Goal: Navigation & Orientation: Find specific page/section

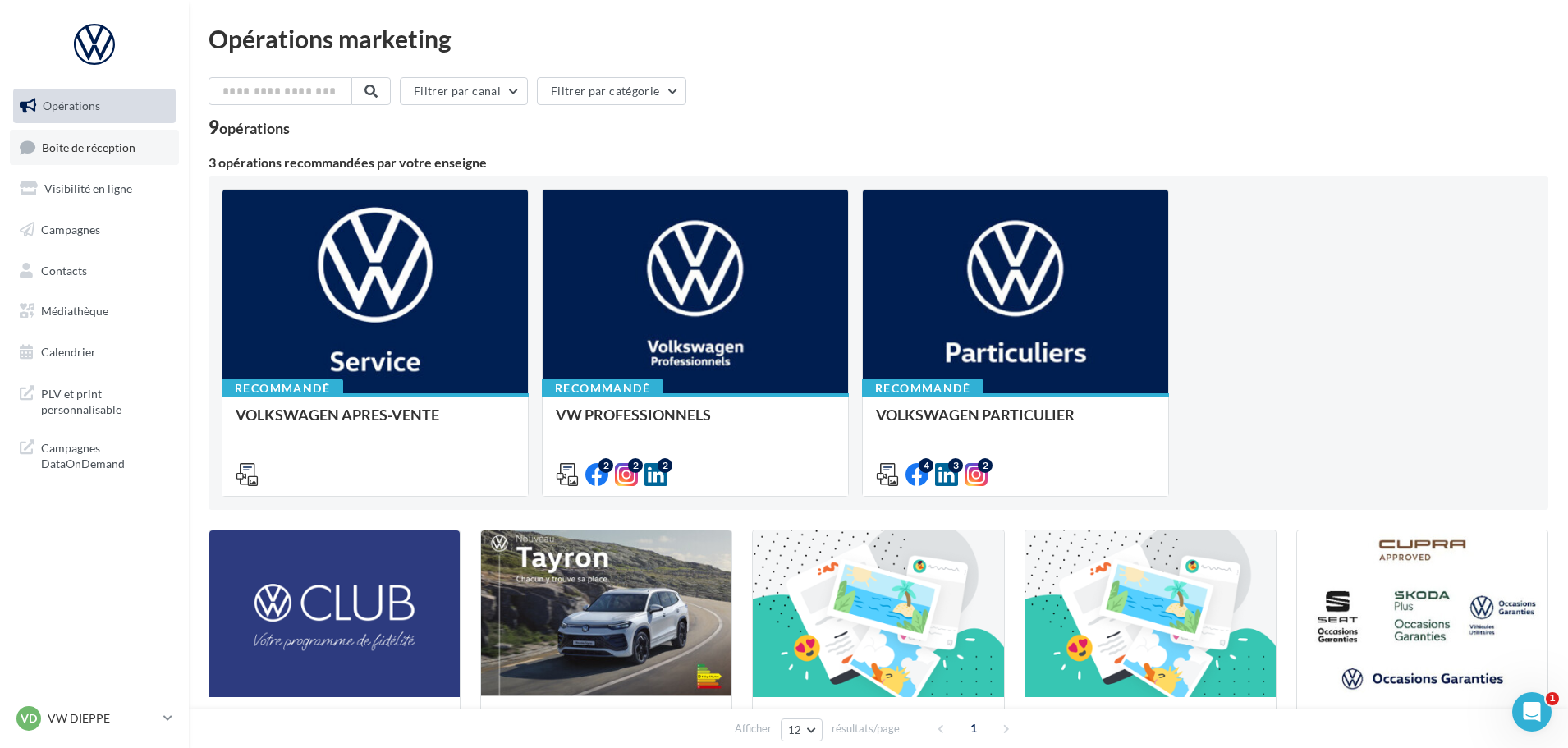
click at [82, 142] on span "Boîte de réception" at bounding box center [88, 147] width 94 height 14
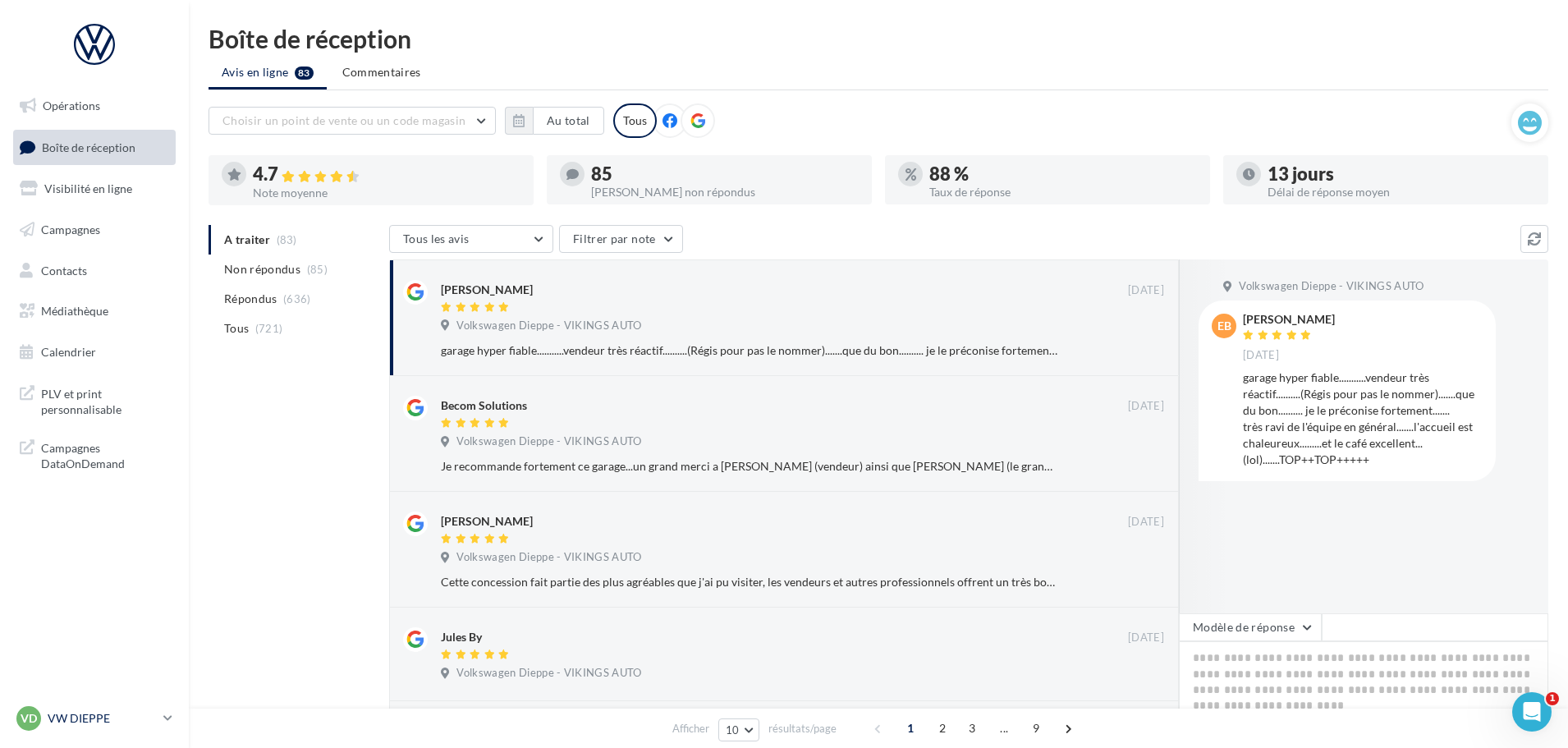
click at [96, 719] on p "VW DIEPPE" at bounding box center [102, 719] width 109 height 16
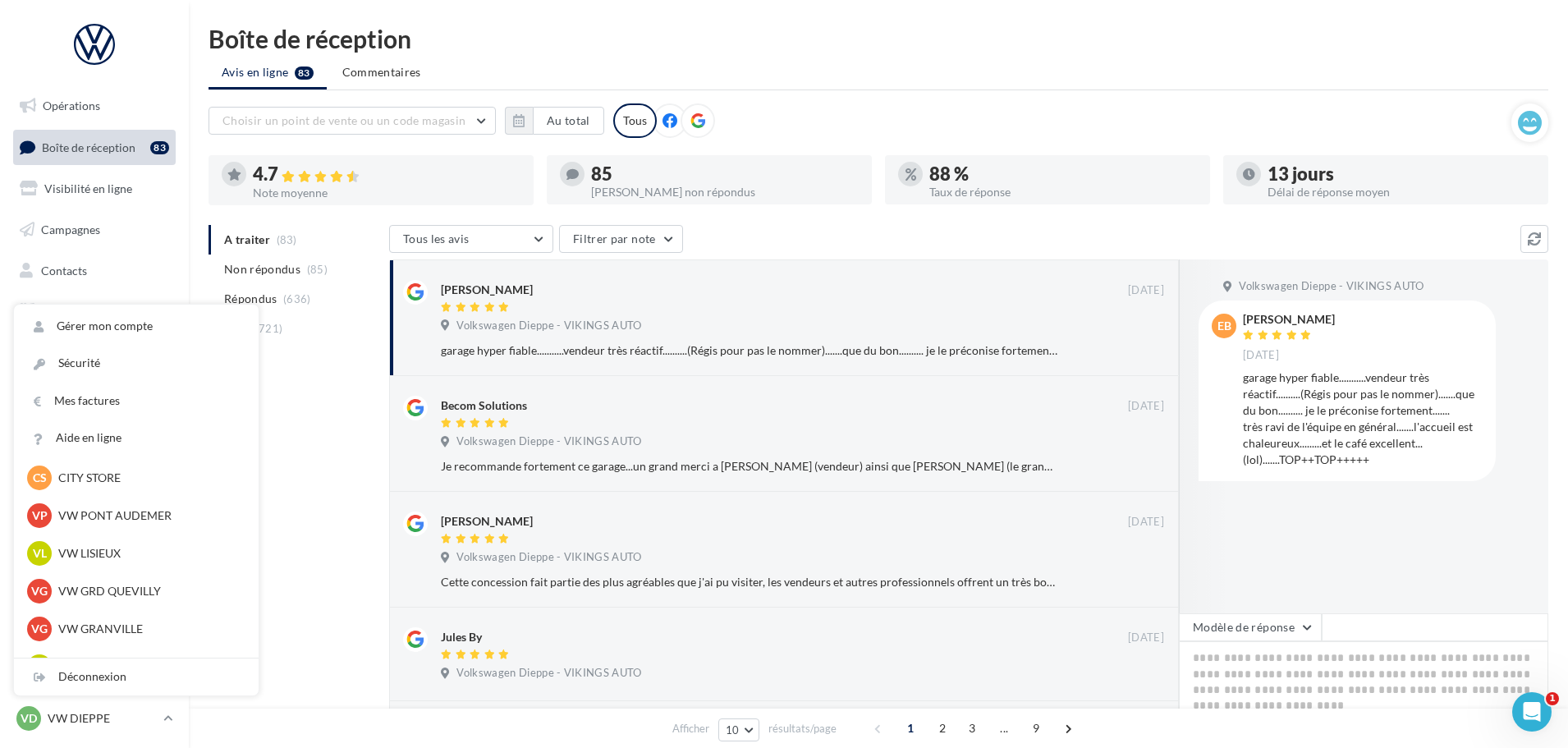
scroll to position [492, 0]
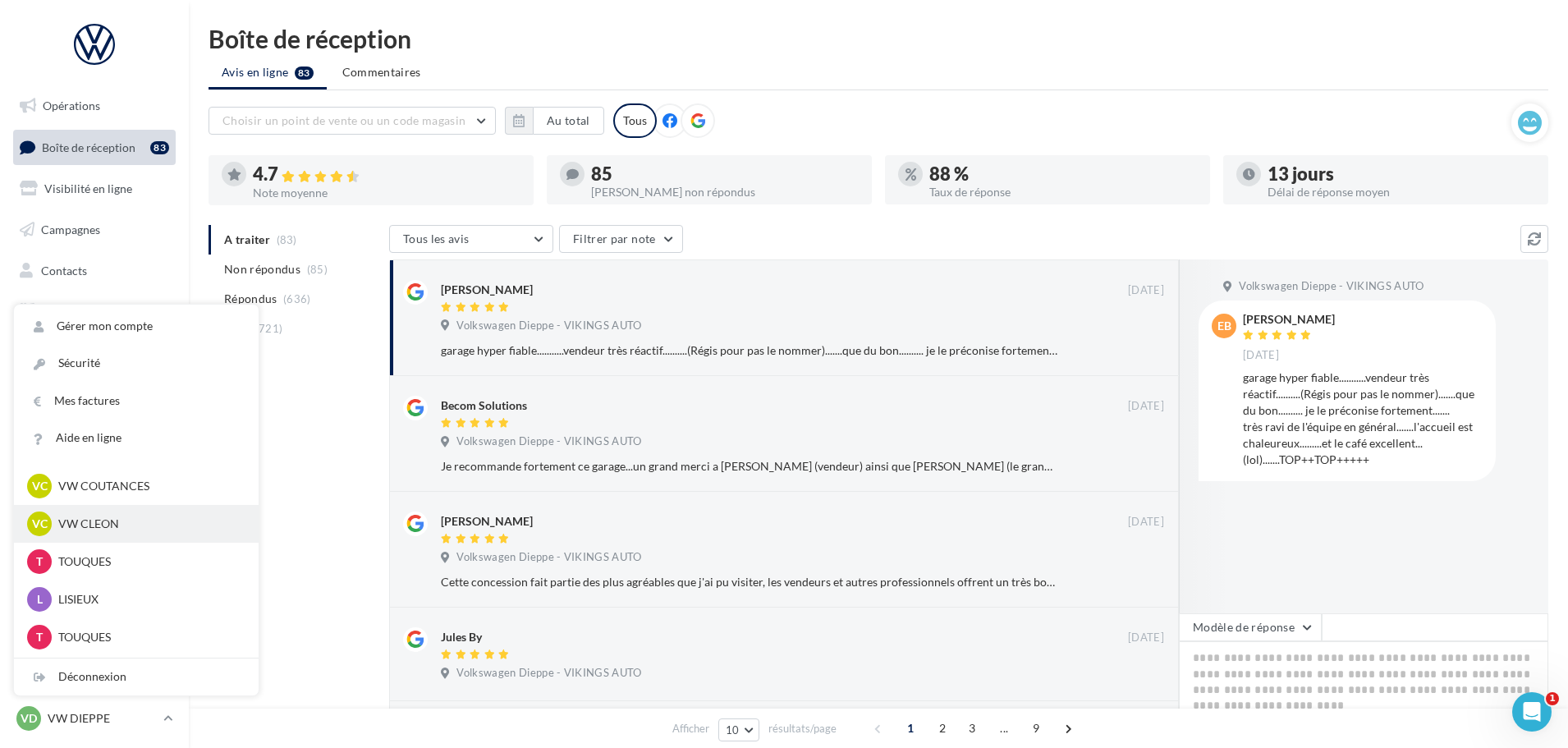
click at [109, 533] on div "VC VW CLEON vw-cle-vau" at bounding box center [136, 524] width 218 height 25
